Goal: Information Seeking & Learning: Learn about a topic

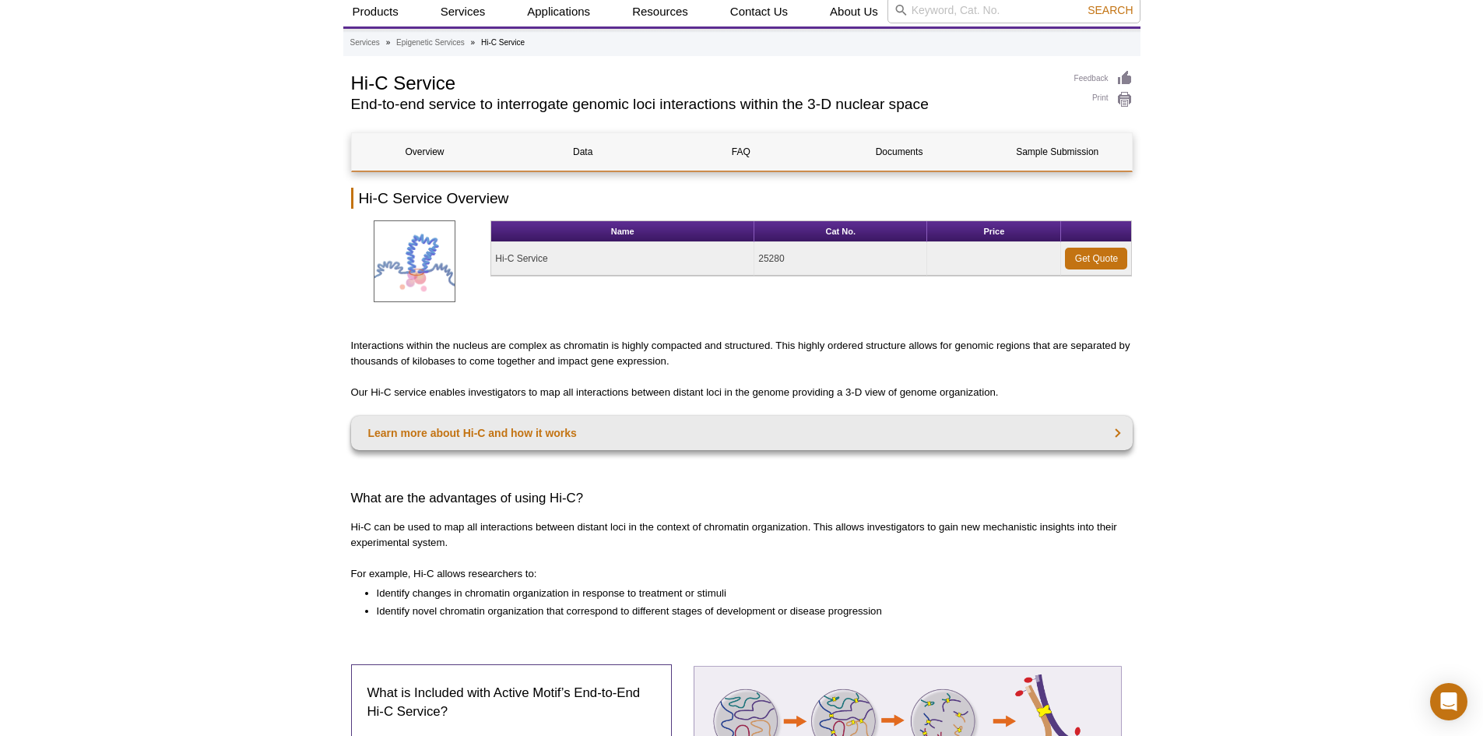
scroll to position [78, 0]
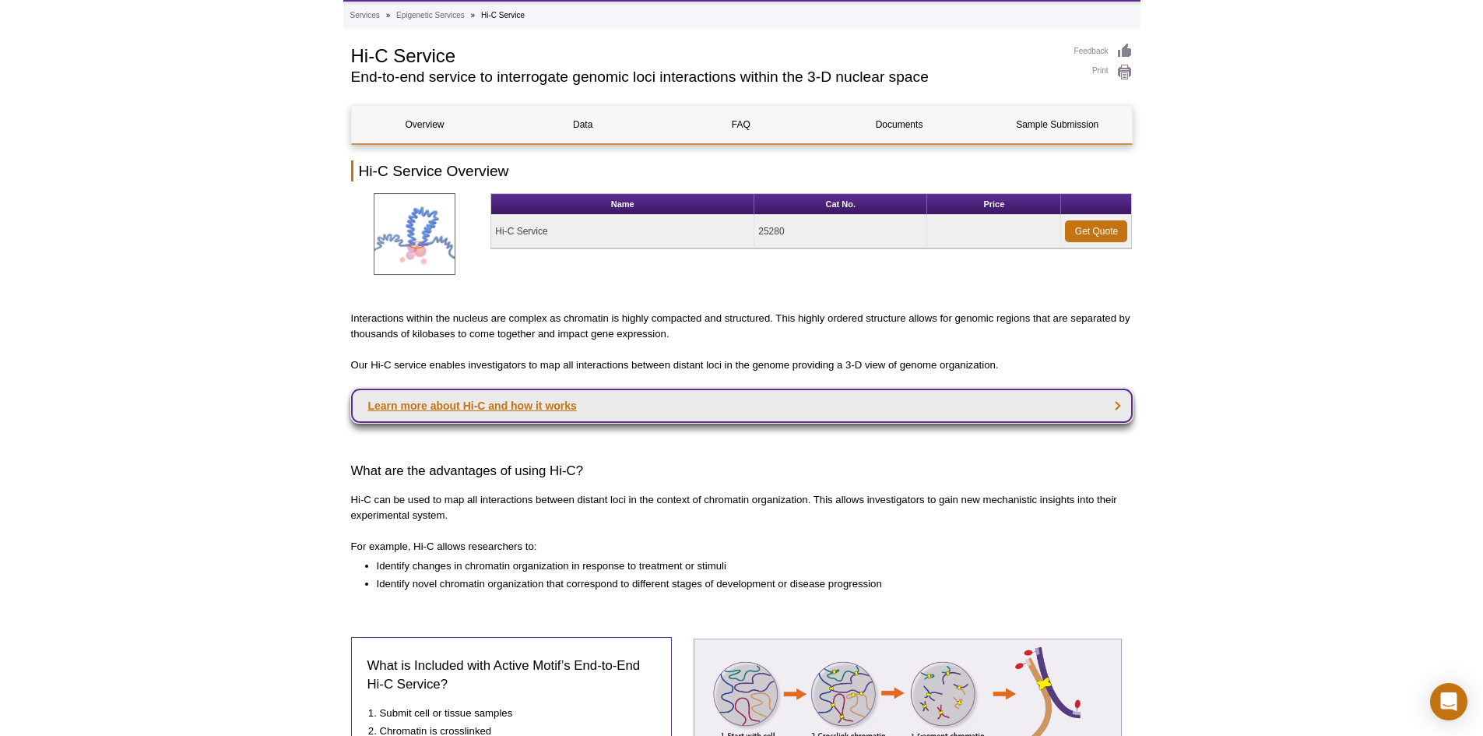
click at [1116, 409] on link "Learn more about Hi-C and how it works" at bounding box center [742, 406] width 782 height 34
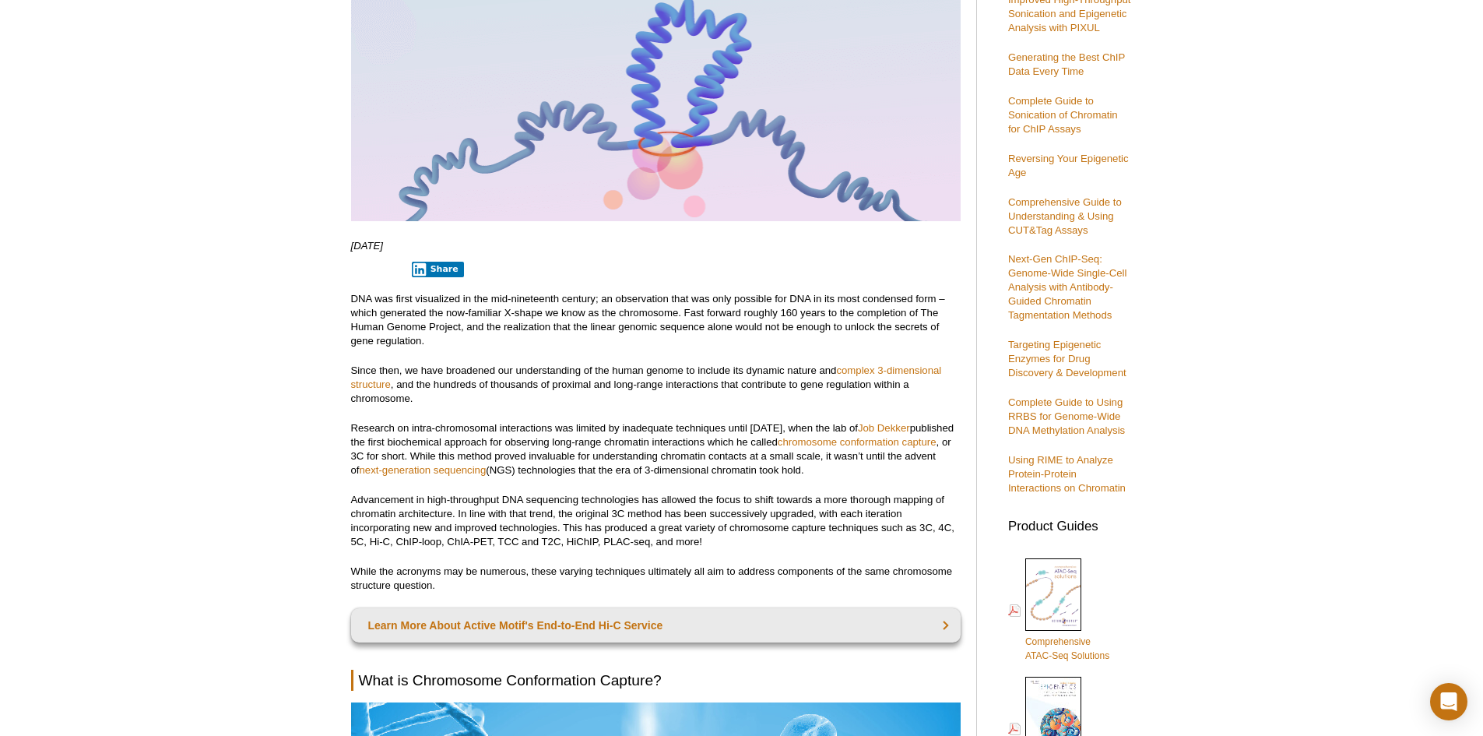
scroll to position [311, 0]
